Goal: Find specific page/section: Find specific page/section

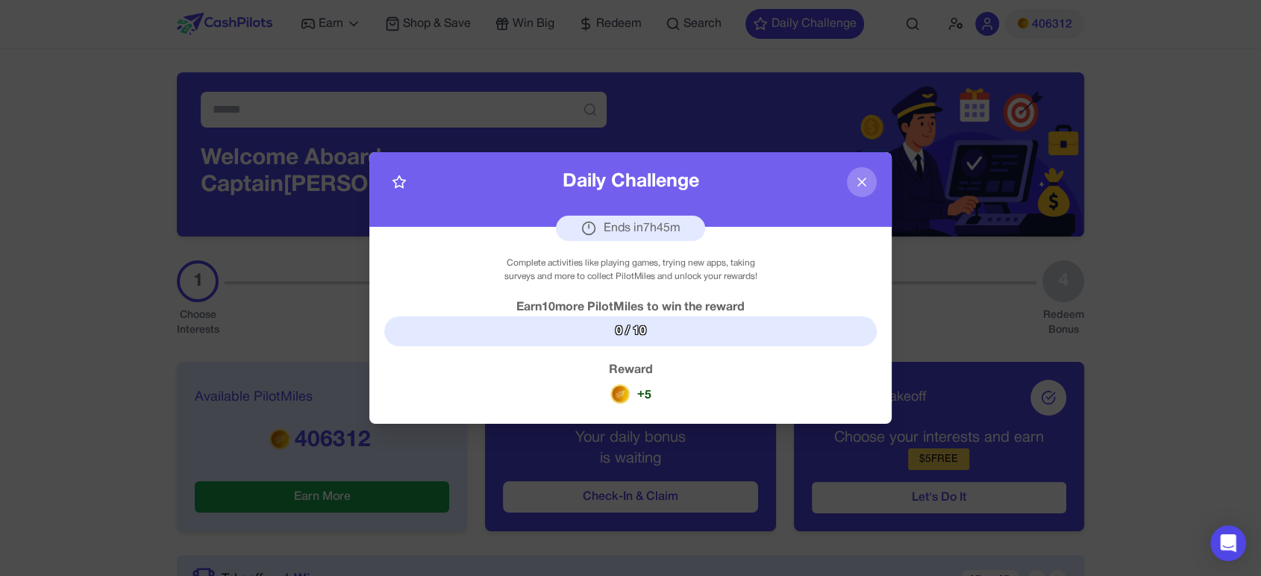
click at [855, 182] on icon at bounding box center [862, 182] width 15 height 15
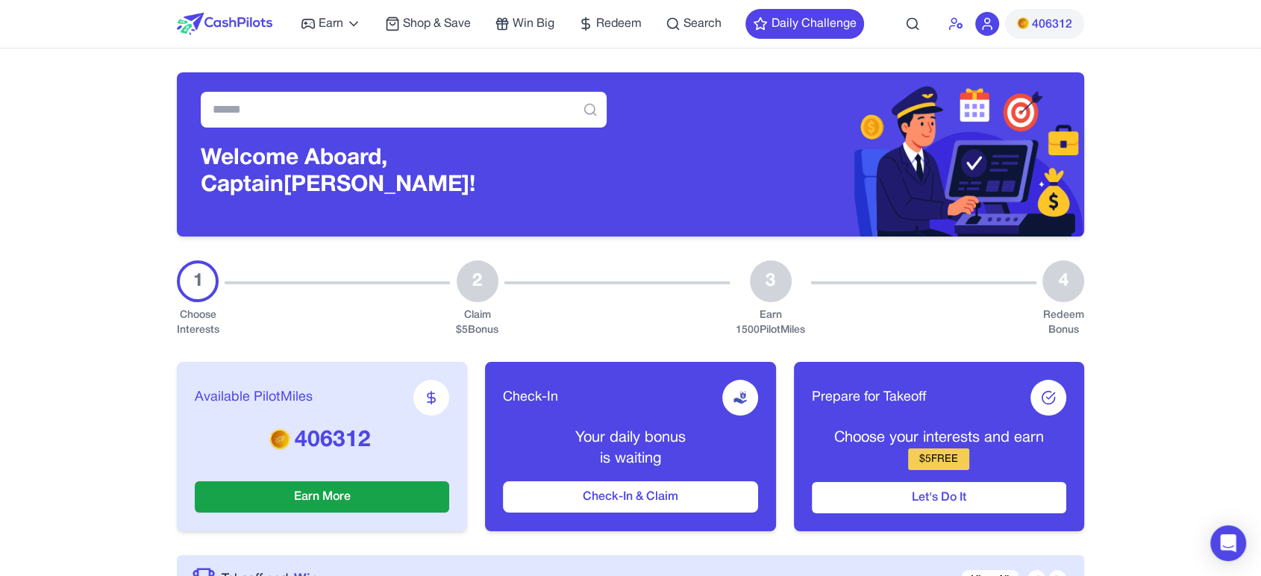
click at [949, 18] on icon at bounding box center [956, 23] width 15 height 15
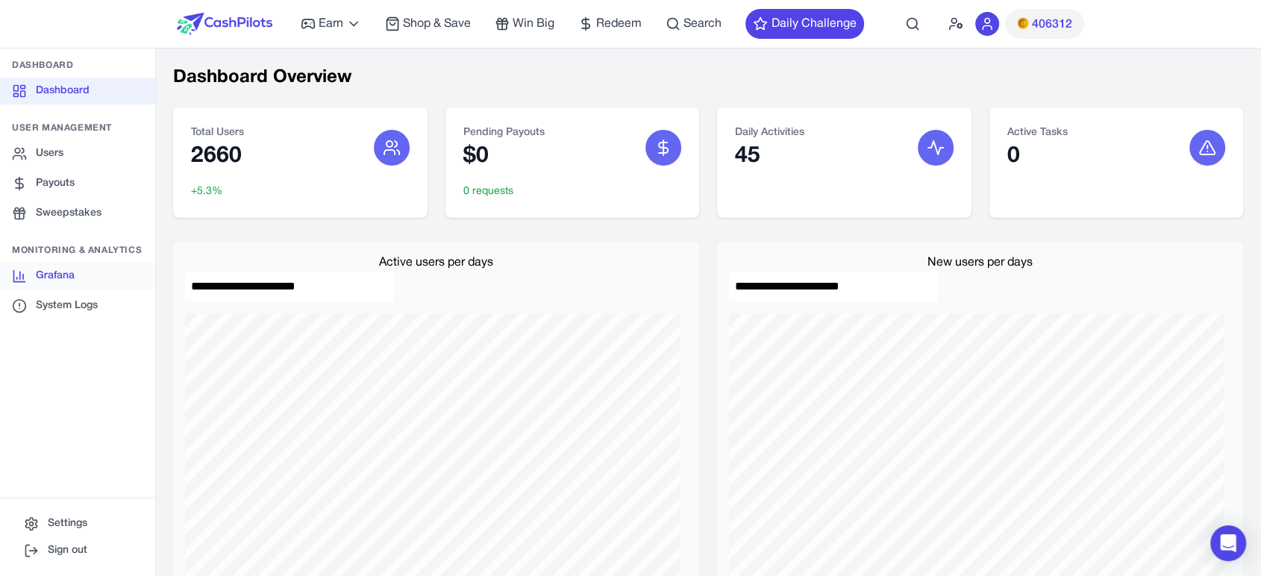
click at [66, 272] on link "Grafana" at bounding box center [77, 276] width 155 height 27
